Goal: Complete application form: Complete application form

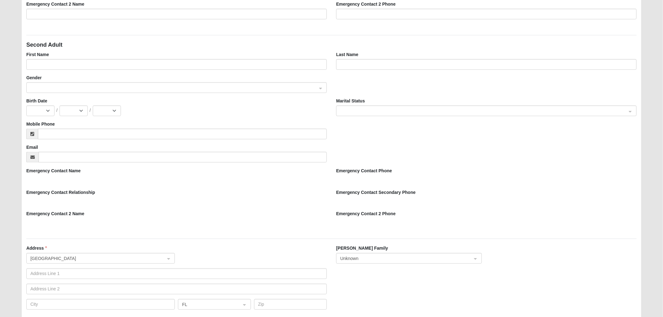
scroll to position [313, 0]
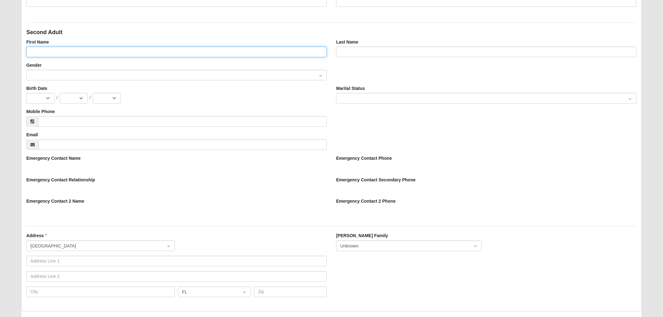
click at [77, 50] on input "First Name" at bounding box center [176, 52] width 301 height 11
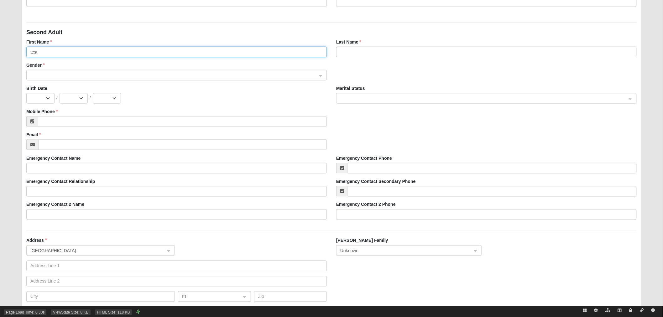
type input "test"
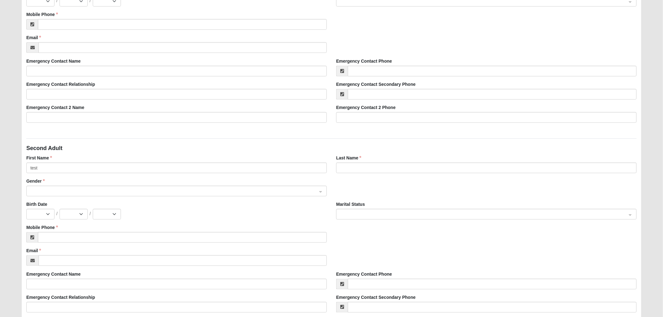
scroll to position [209, 0]
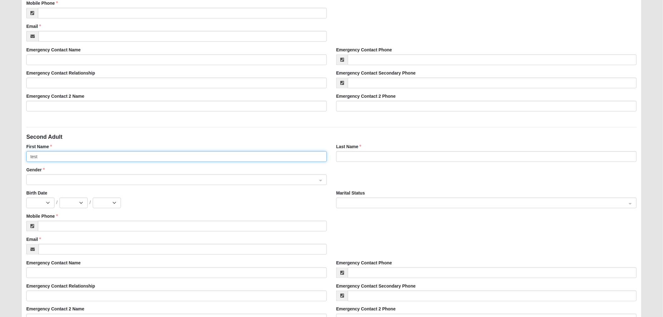
drag, startPoint x: 55, startPoint y: 154, endPoint x: 16, endPoint y: 152, distance: 38.3
click at [17, 153] on div "Main Family Pre-Registration Please correct the following: Family Pre-Registrat…" at bounding box center [332, 205] width 630 height 727
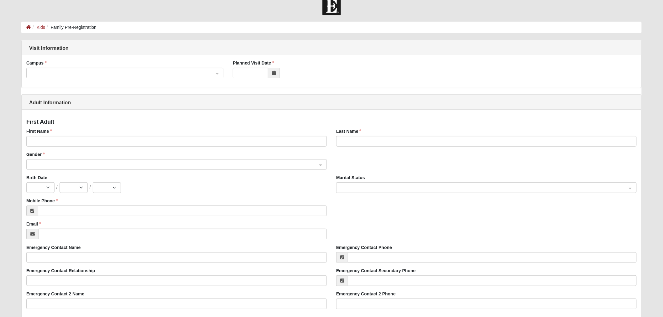
scroll to position [0, 0]
